Goal: Task Accomplishment & Management: Use online tool/utility

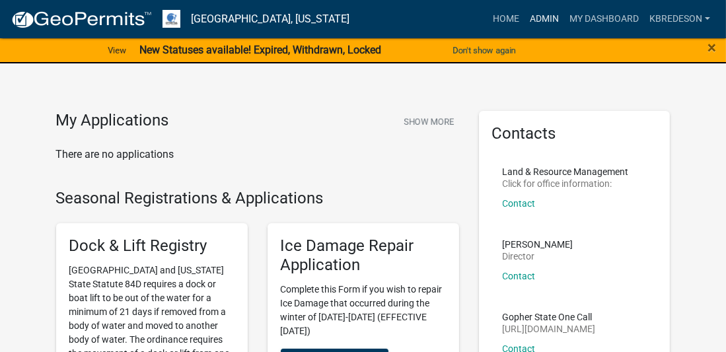
click at [549, 15] on link "Admin" at bounding box center [545, 19] width 40 height 25
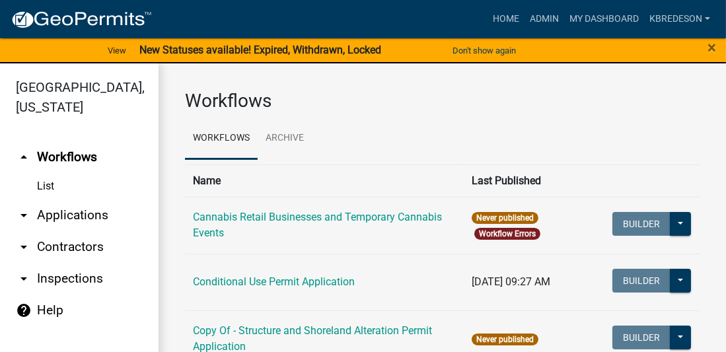
scroll to position [15, 0]
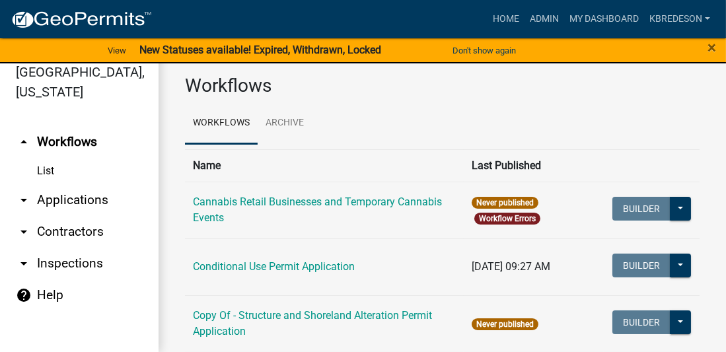
click at [69, 205] on link "arrow_drop_down Applications" at bounding box center [79, 200] width 159 height 32
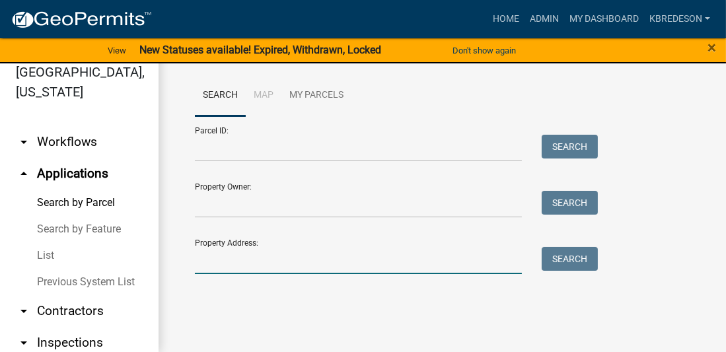
click at [279, 248] on input "Property Address:" at bounding box center [358, 260] width 327 height 27
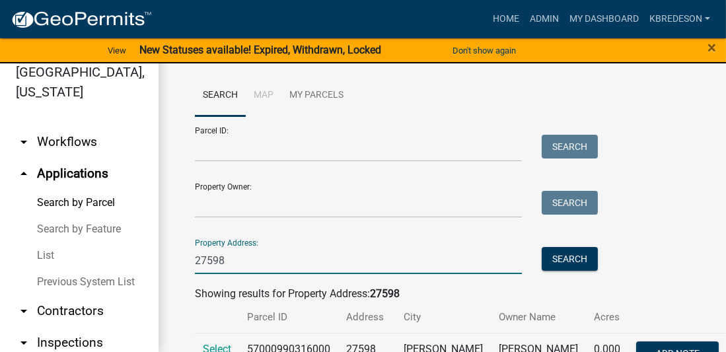
scroll to position [96, 0]
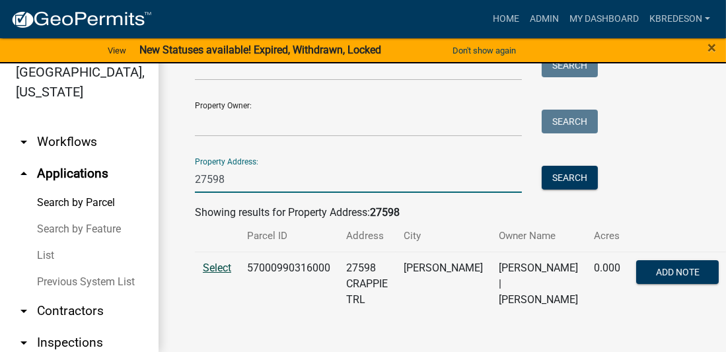
type input "27598"
click at [217, 262] on span "Select" at bounding box center [217, 268] width 28 height 13
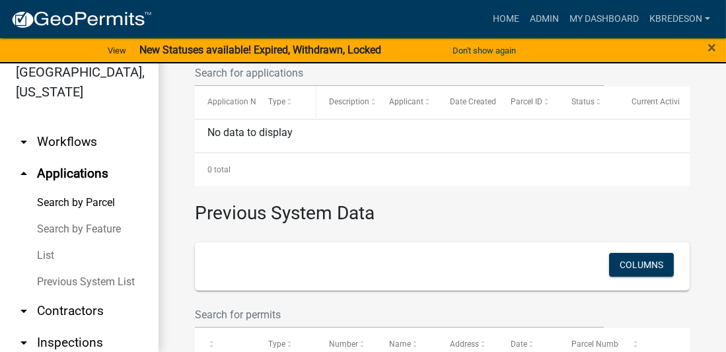
scroll to position [534, 0]
